Goal: Obtain resource: Obtain resource

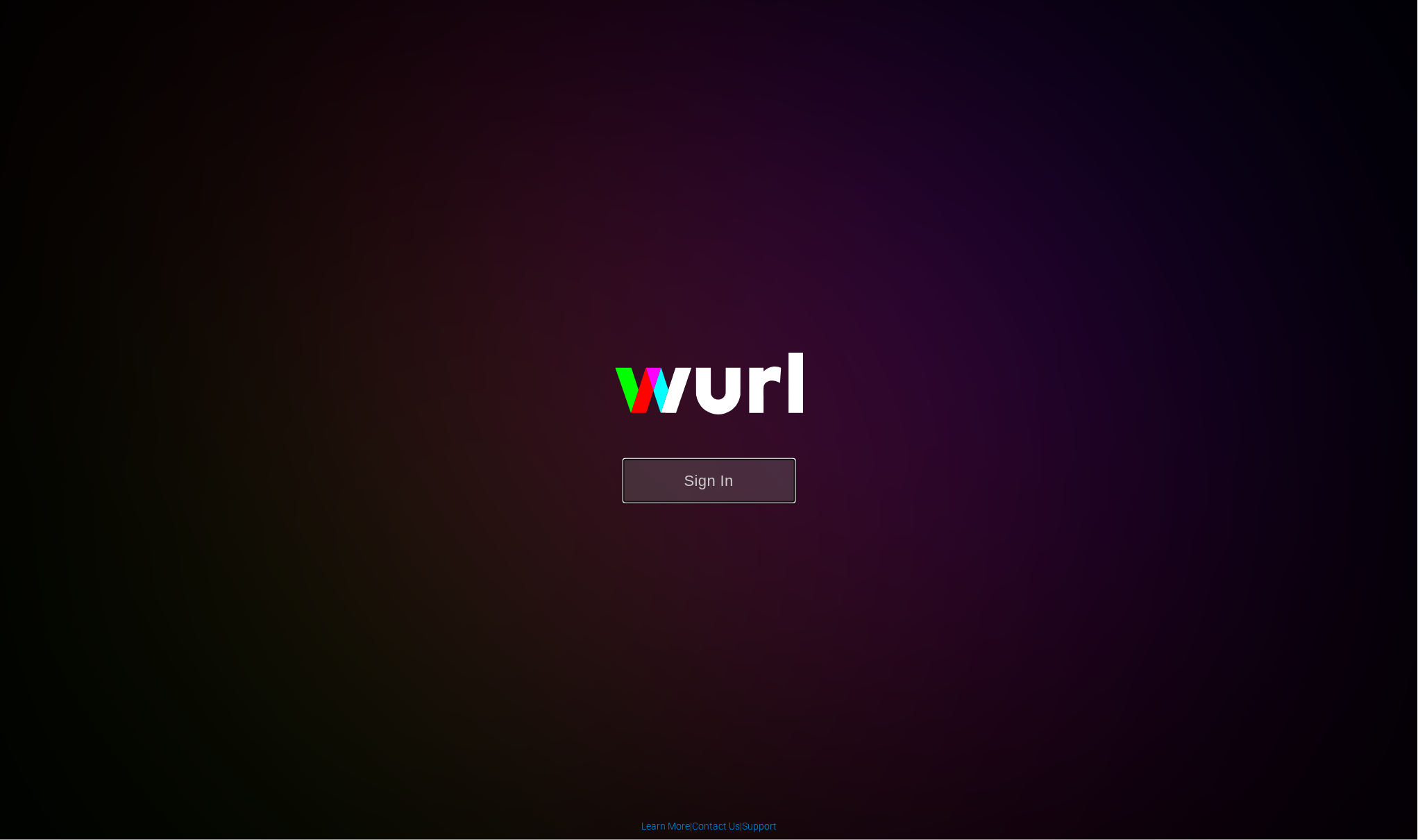
click at [717, 490] on button "Sign In" at bounding box center [709, 481] width 173 height 45
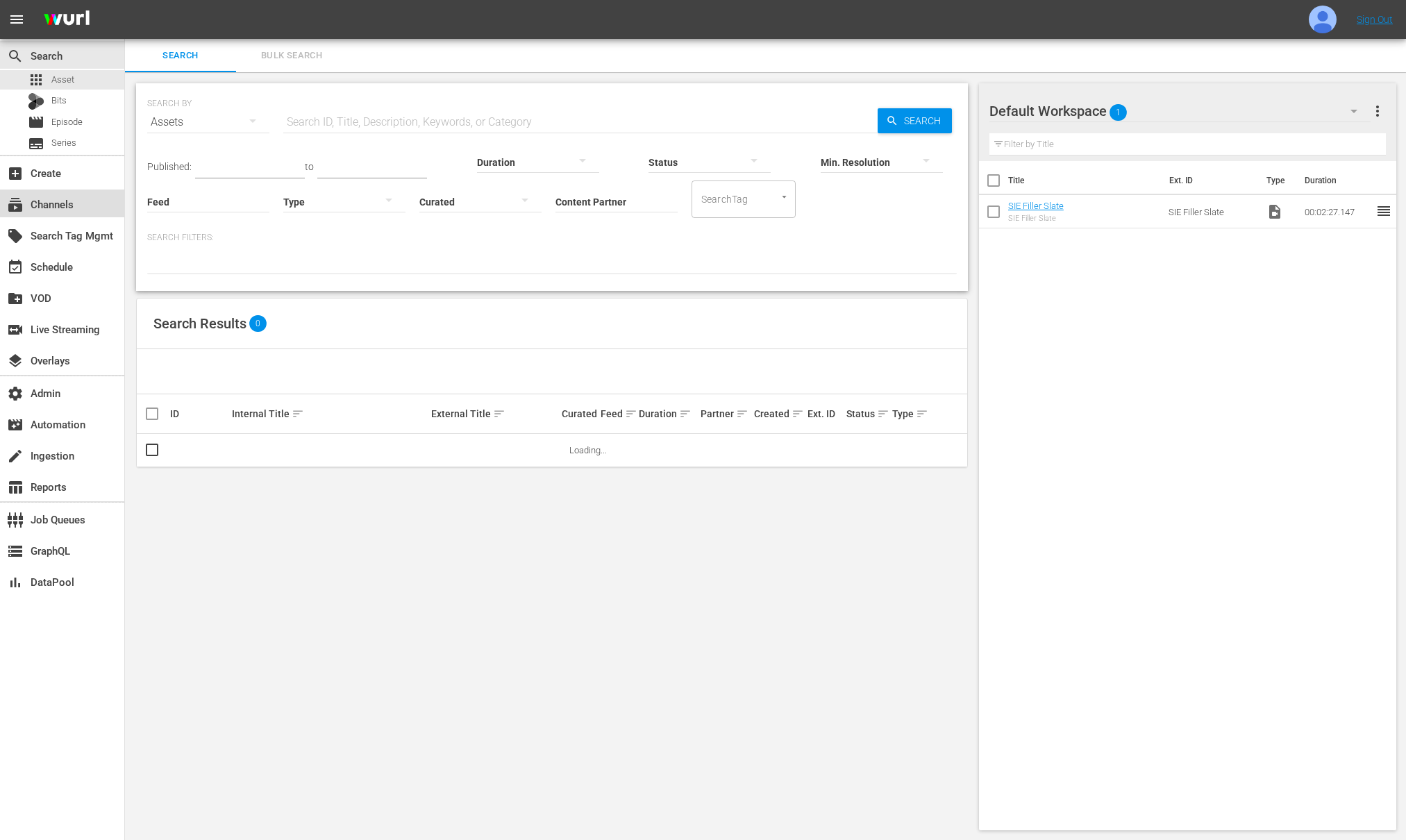
click at [48, 206] on div "subscriptions Channels" at bounding box center [39, 202] width 78 height 13
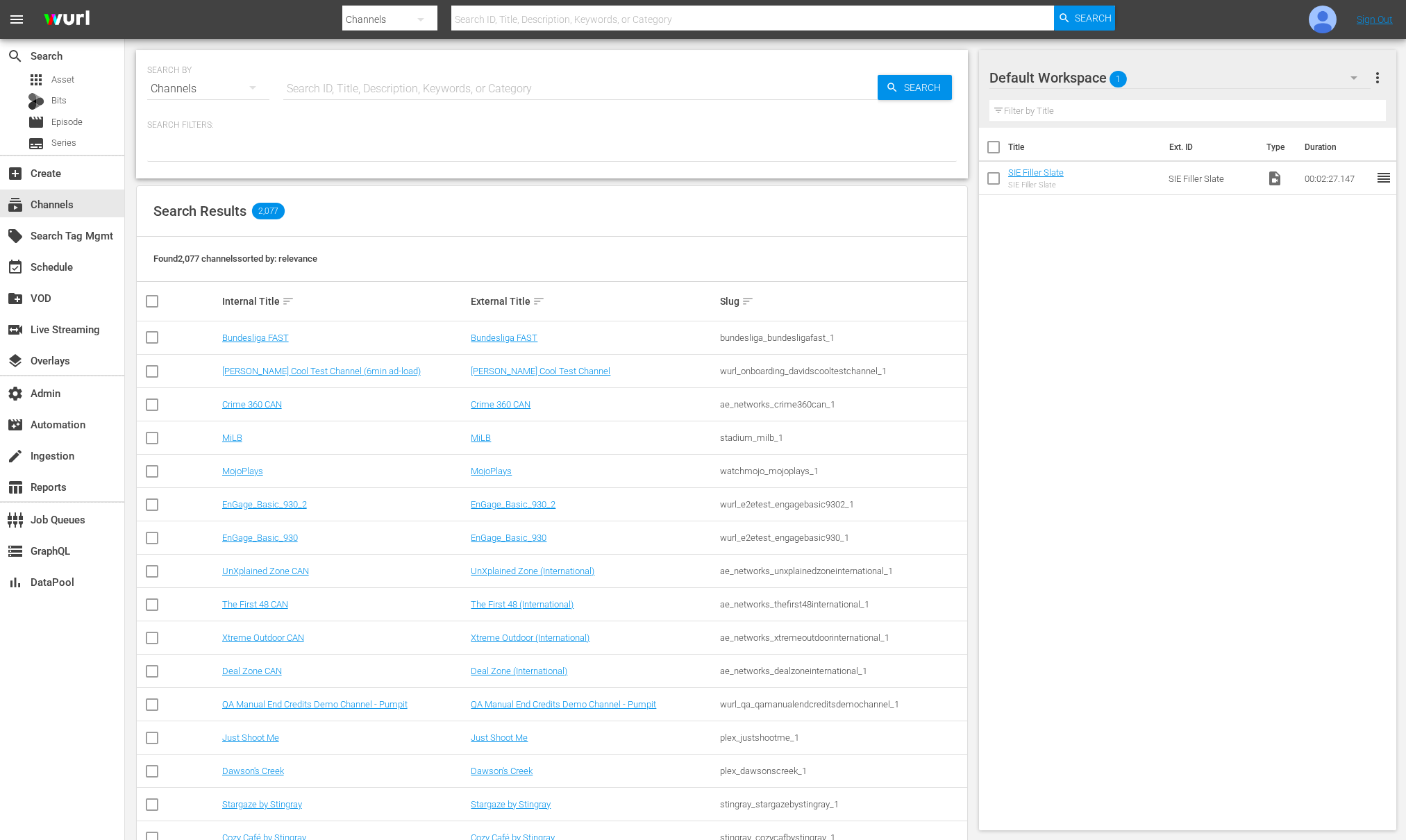
click at [373, 89] on input "text" at bounding box center [581, 89] width 595 height 33
type input "overtime"
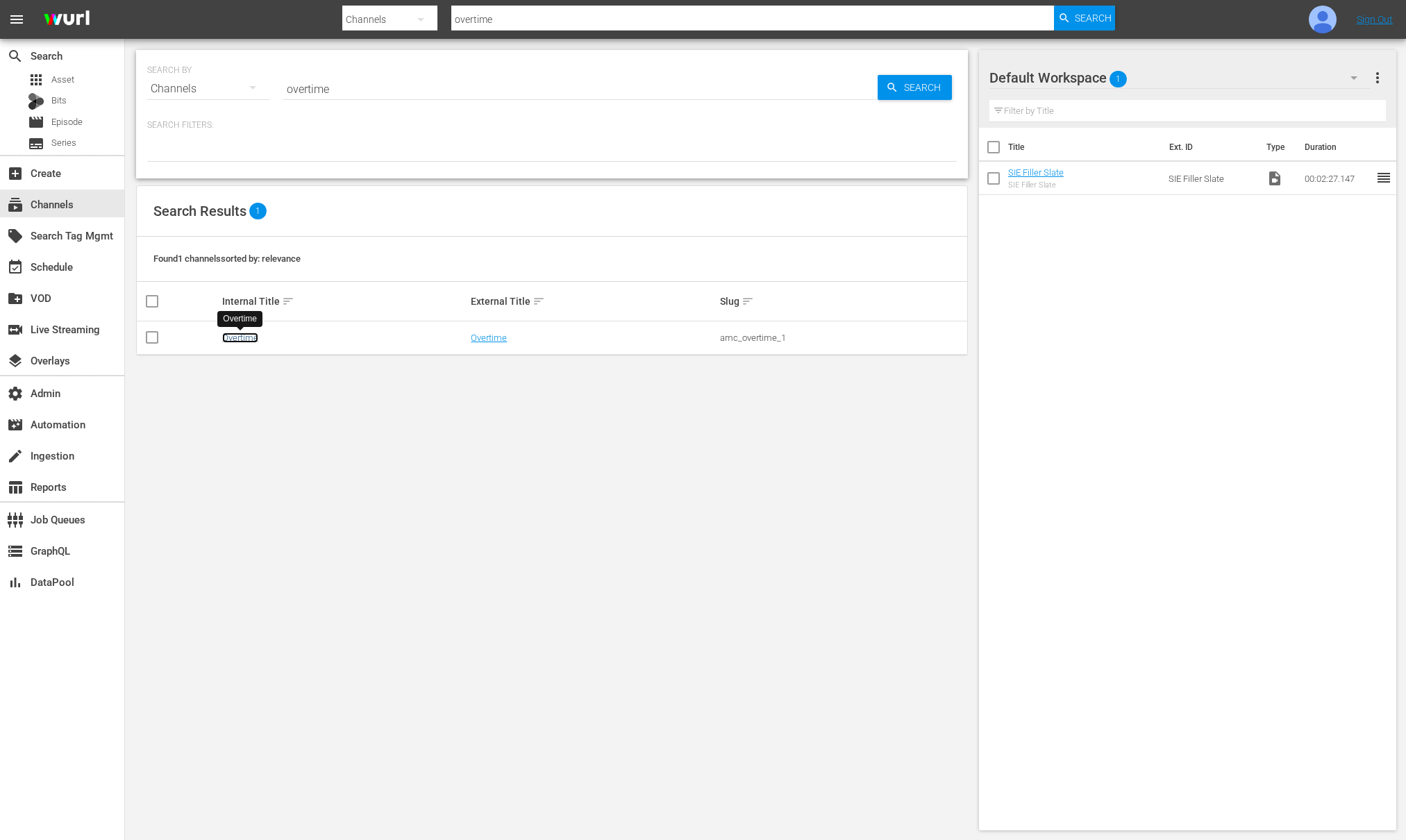
click at [241, 340] on link "Overtime" at bounding box center [240, 338] width 36 height 11
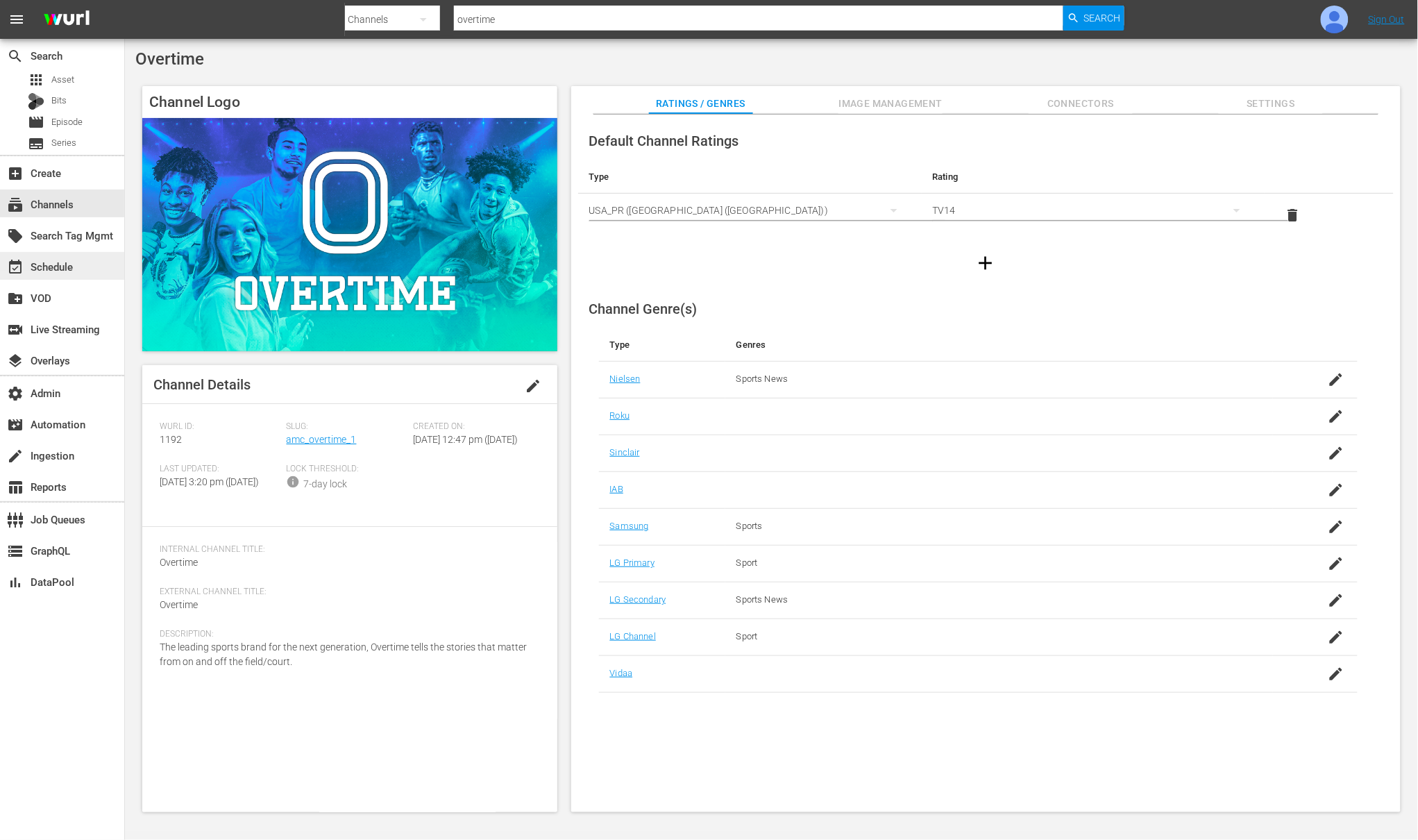
click at [76, 265] on div "event_available Schedule" at bounding box center [39, 265] width 78 height 13
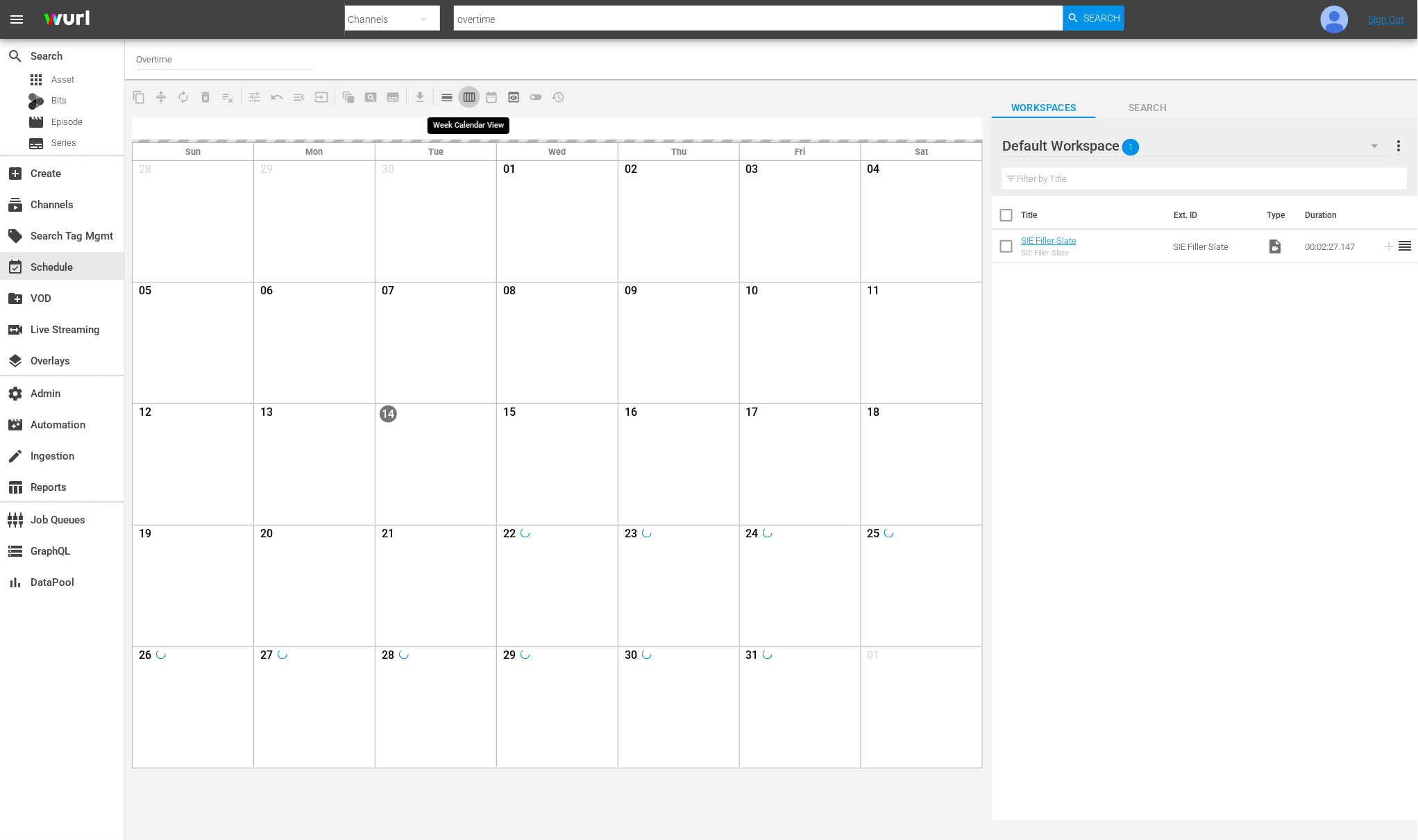
click at [471, 98] on span "calendar_view_week_outlined" at bounding box center [469, 97] width 14 height 14
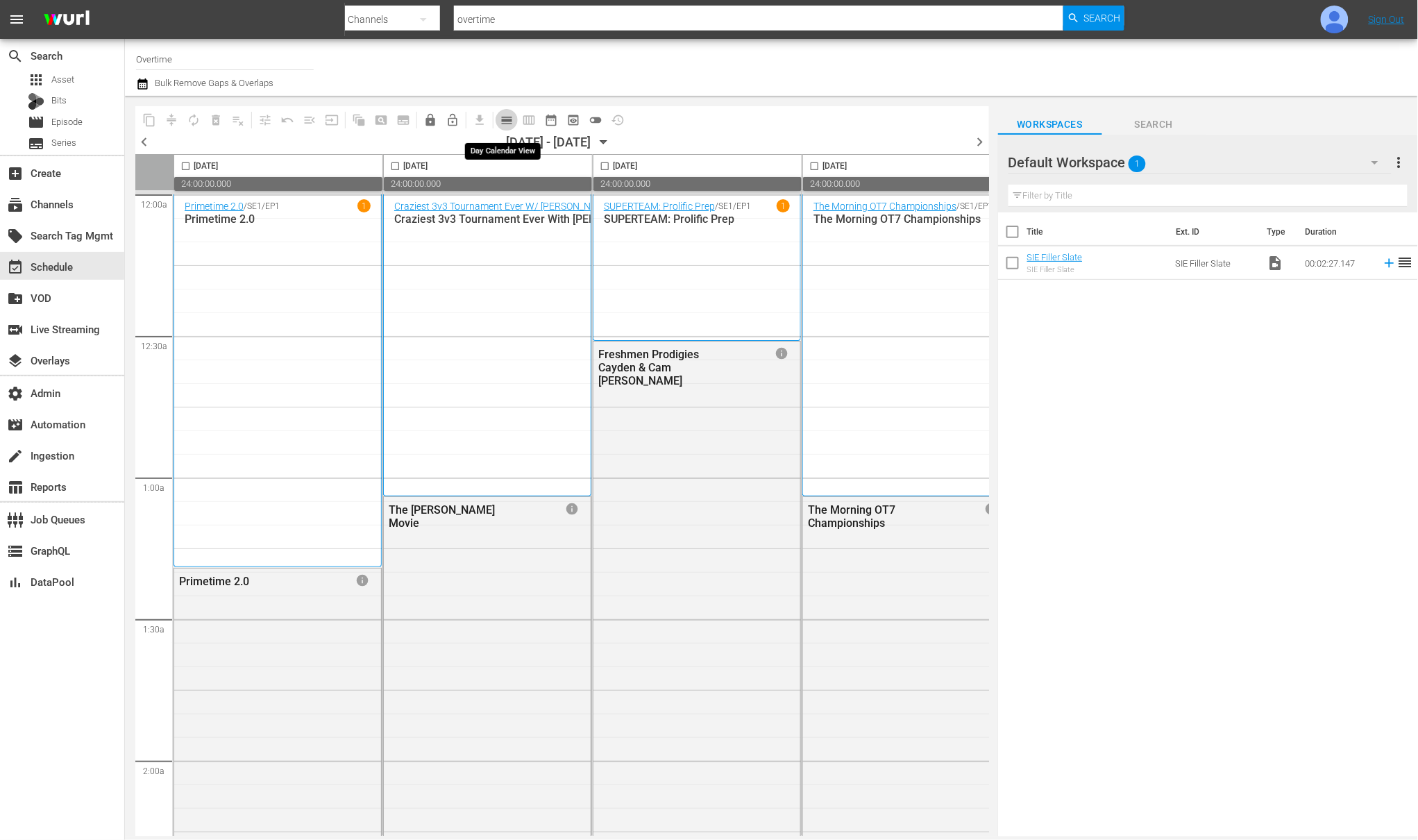
click at [508, 116] on span "calendar_view_day_outlined" at bounding box center [506, 119] width 14 height 14
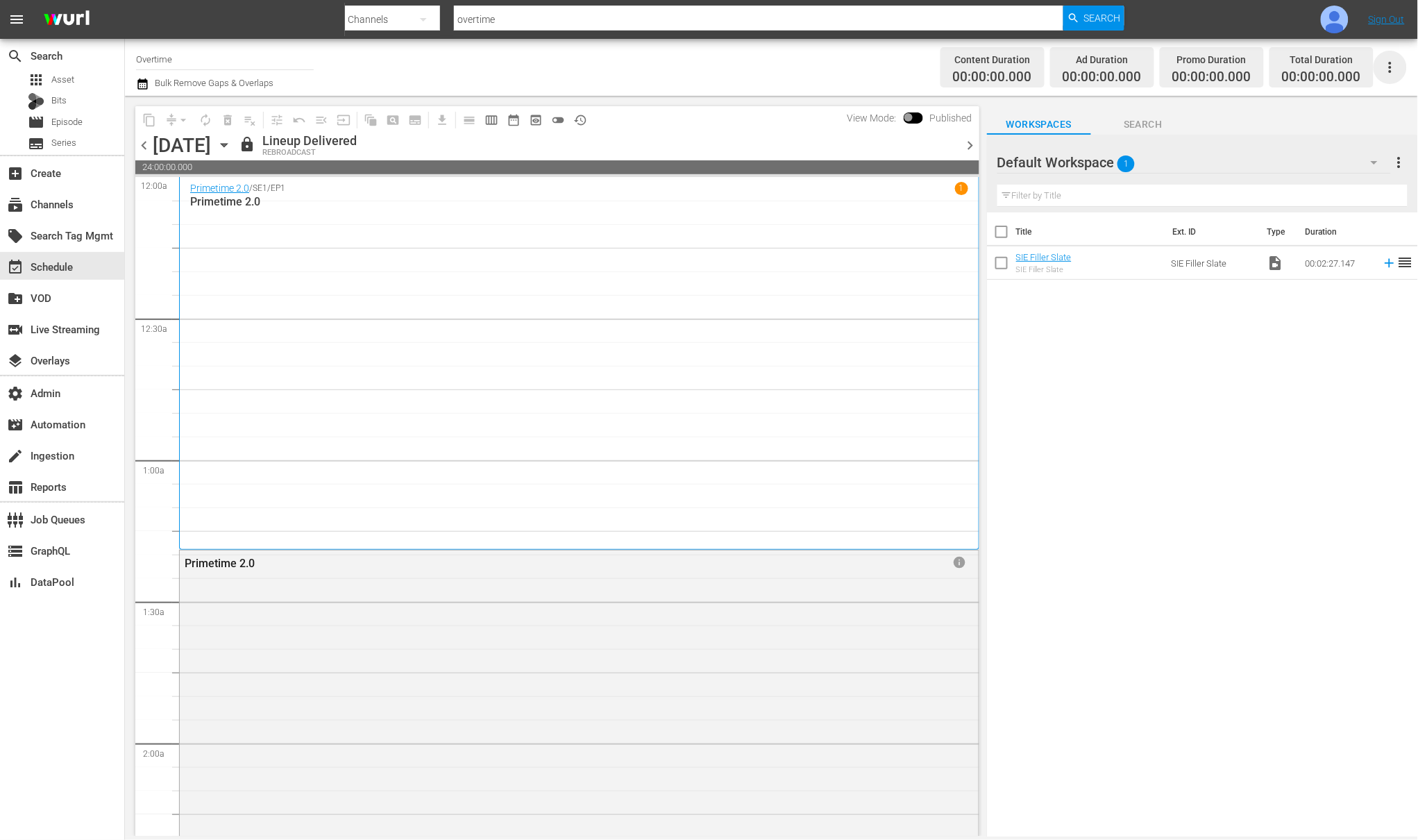
click at [1389, 68] on icon "button" at bounding box center [1390, 67] width 16 height 16
click at [1295, 170] on div "Schedule XML (S3Redir)" at bounding box center [1297, 169] width 134 height 25
click at [1392, 68] on icon "button" at bounding box center [1390, 67] width 3 height 11
click at [1282, 96] on div "Schedule XML" at bounding box center [1297, 94] width 134 height 25
